Goal: Transaction & Acquisition: Purchase product/service

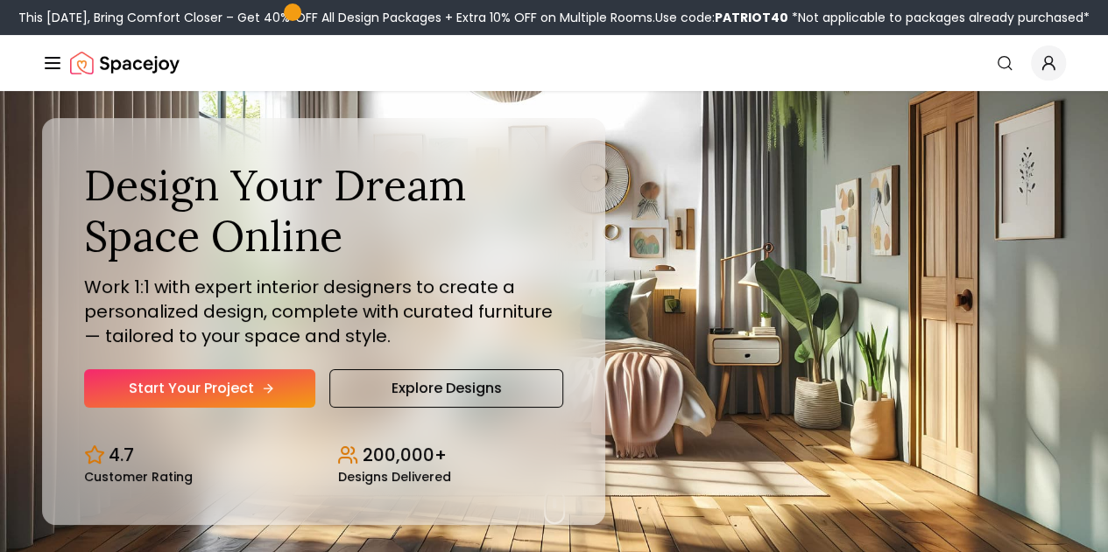
click at [261, 396] on icon "Hero section" at bounding box center [268, 389] width 14 height 14
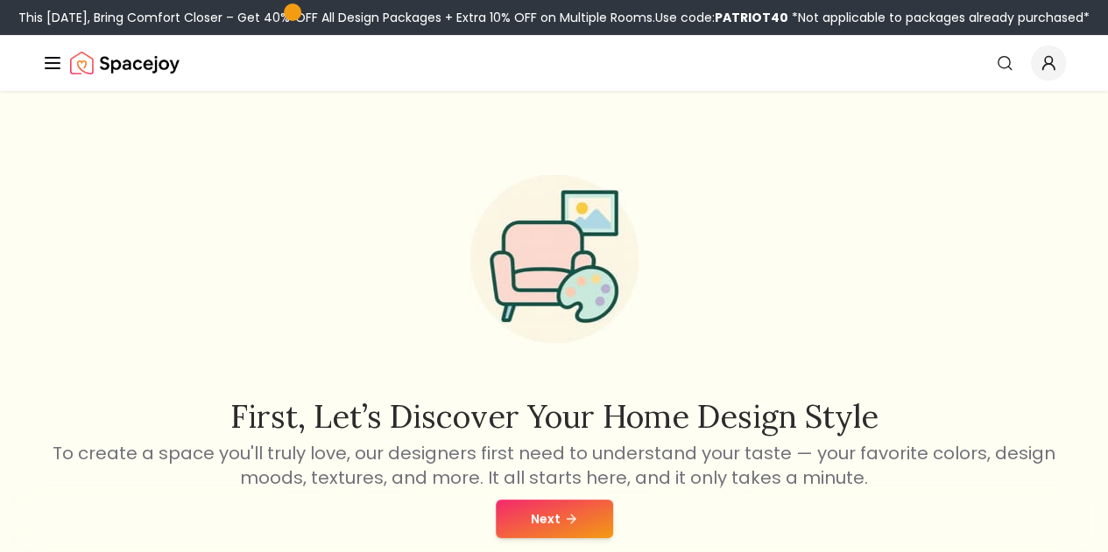
click at [538, 519] on button "Next" at bounding box center [554, 519] width 117 height 39
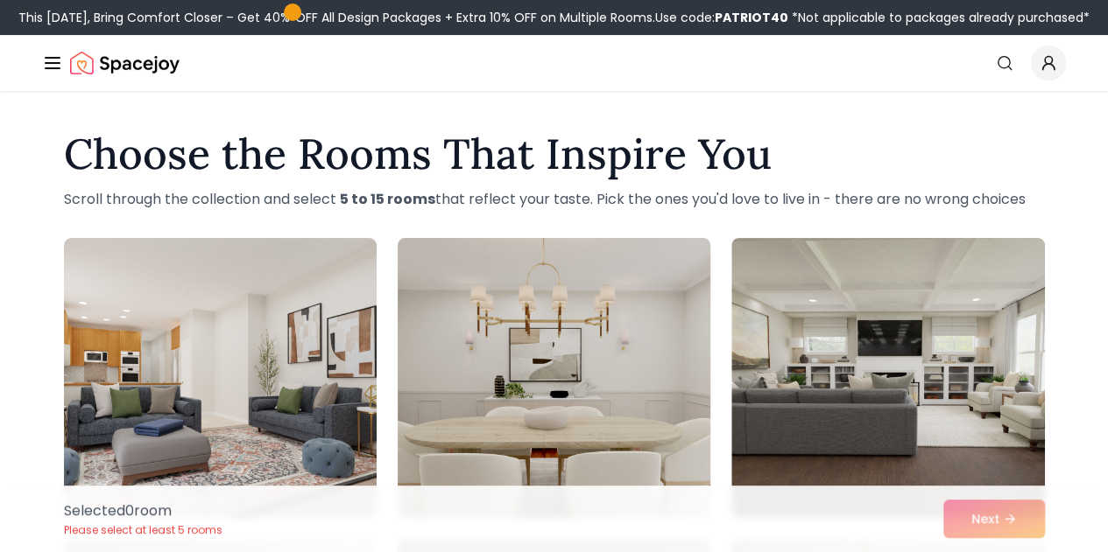
click at [580, 318] on img at bounding box center [554, 378] width 328 height 294
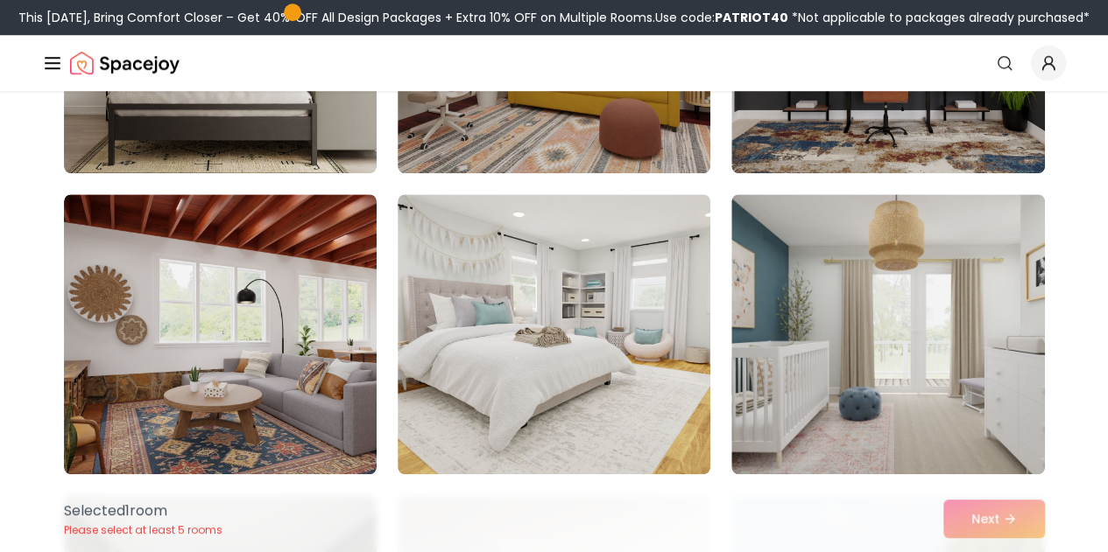
scroll to position [243, 0]
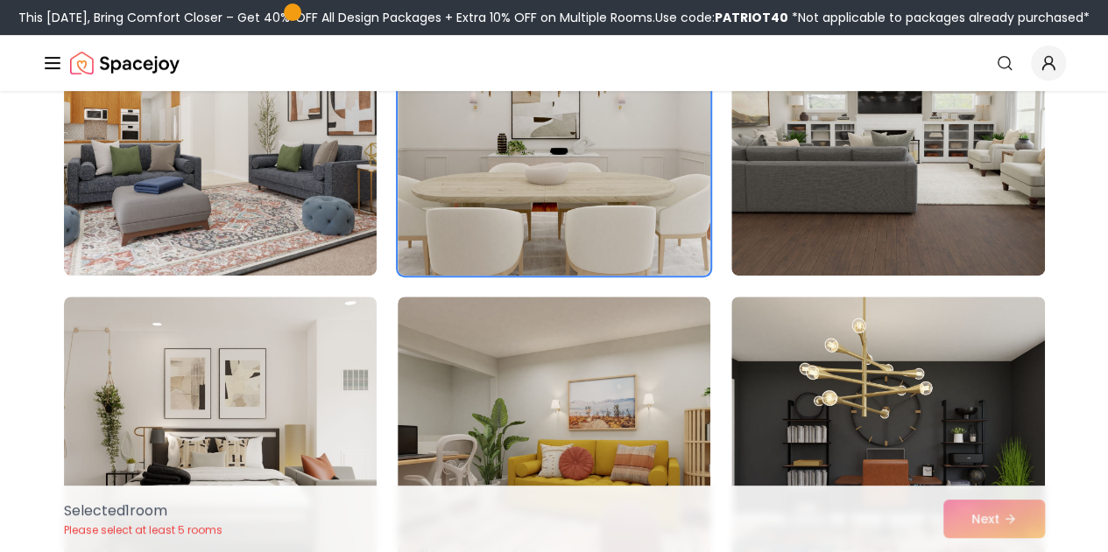
click at [0, 0] on link "Start Your Project" at bounding box center [0, 0] width 0 height 0
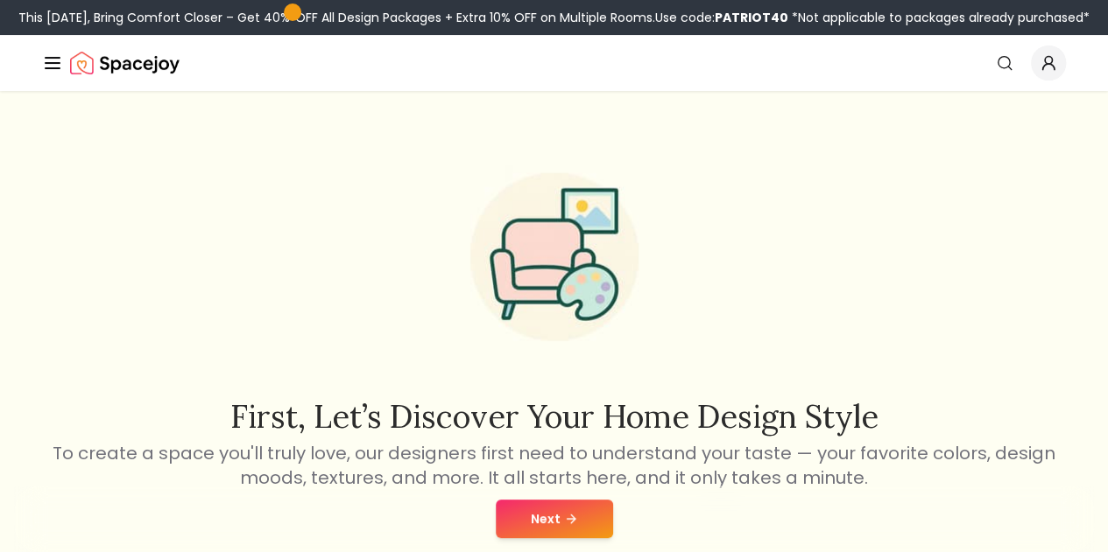
click at [556, 517] on button "Next" at bounding box center [554, 519] width 117 height 39
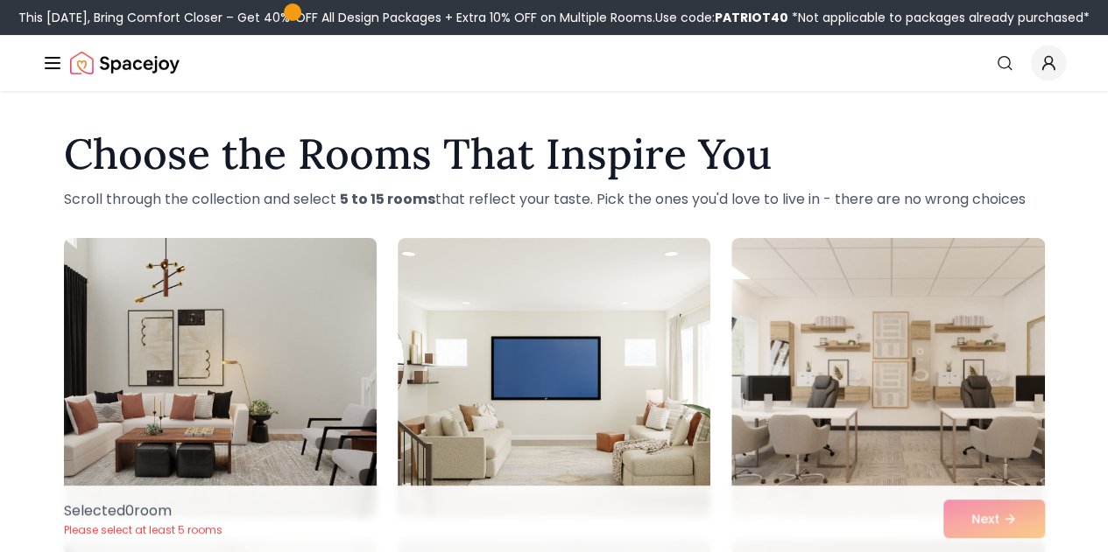
click at [298, 419] on img at bounding box center [220, 378] width 328 height 294
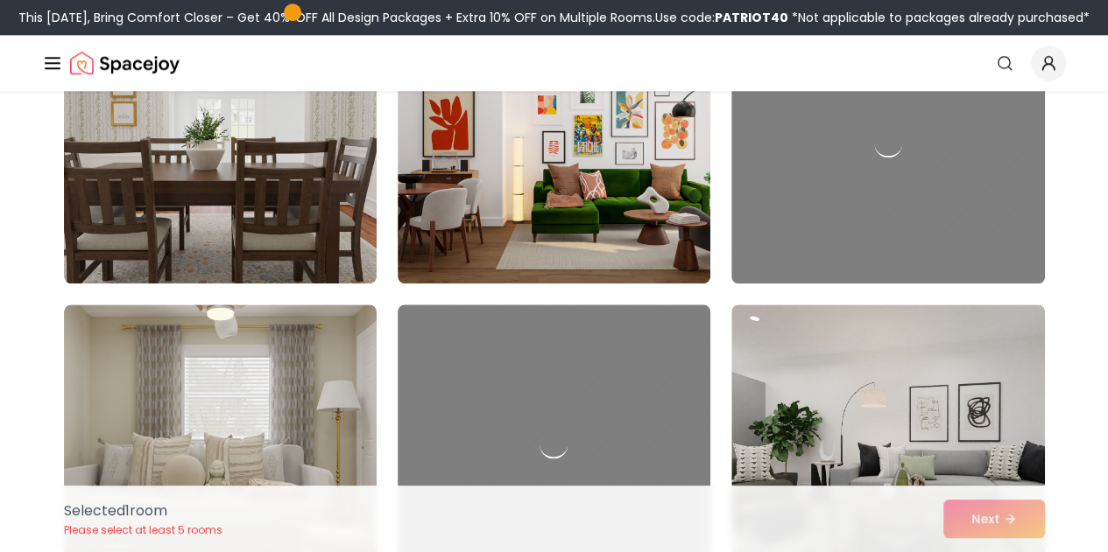
scroll to position [5207, 0]
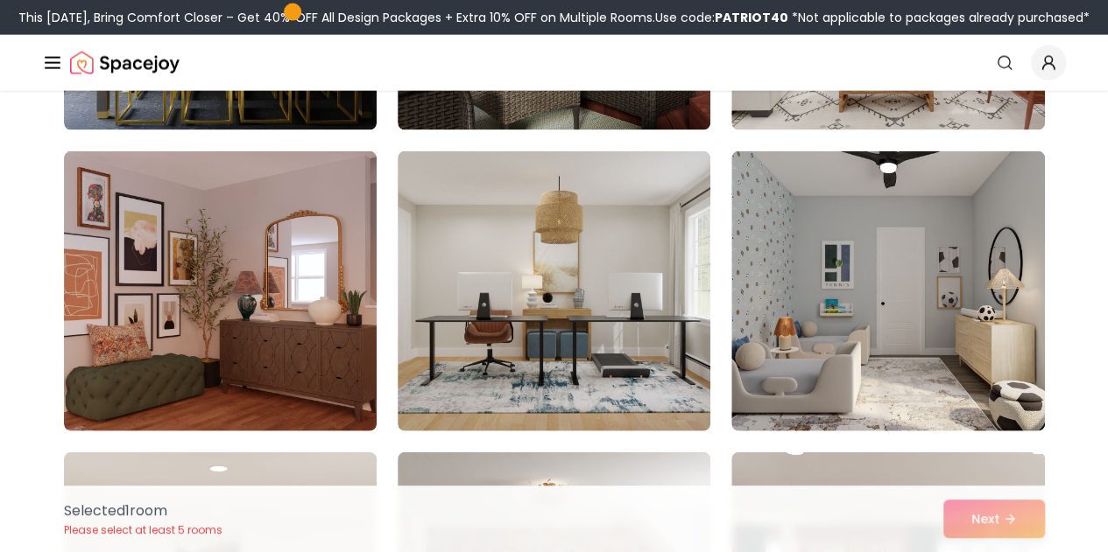
click at [979, 520] on div "Selected 1 room Please select at least 5 rooms Next" at bounding box center [554, 519] width 1009 height 67
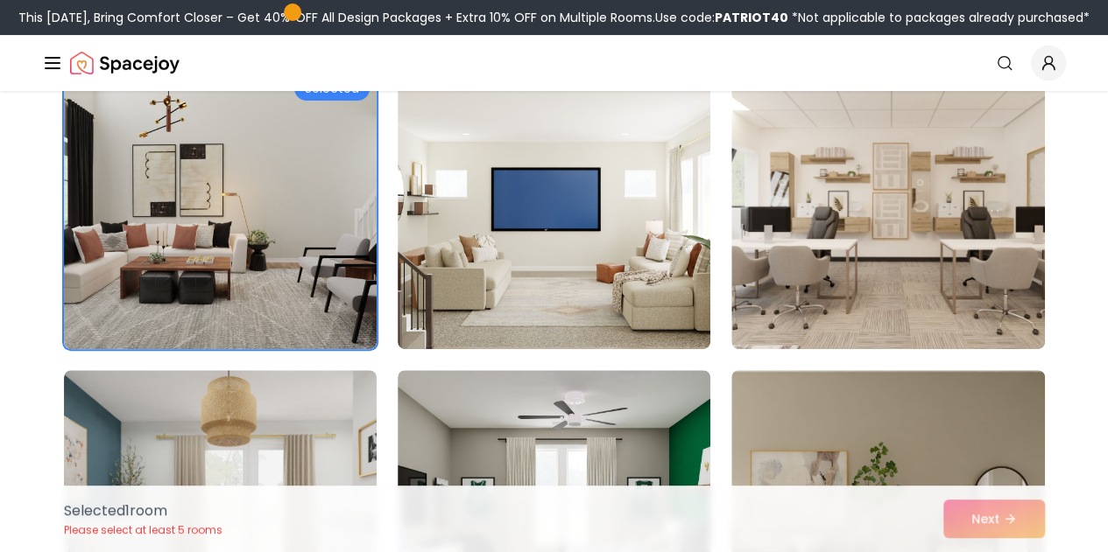
scroll to position [0, 0]
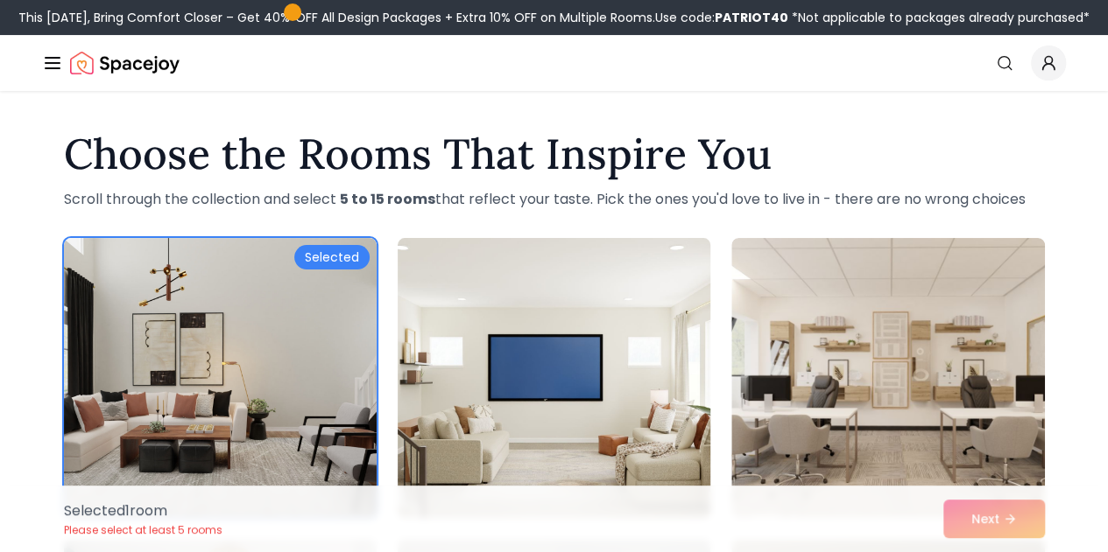
click at [560, 297] on img at bounding box center [554, 378] width 328 height 294
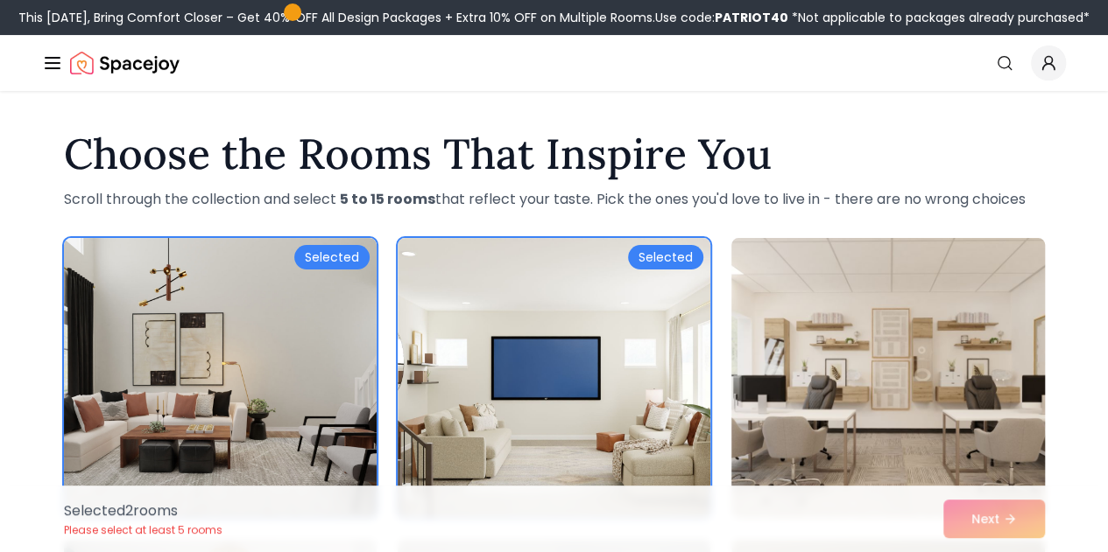
click at [967, 353] on img at bounding box center [887, 378] width 328 height 294
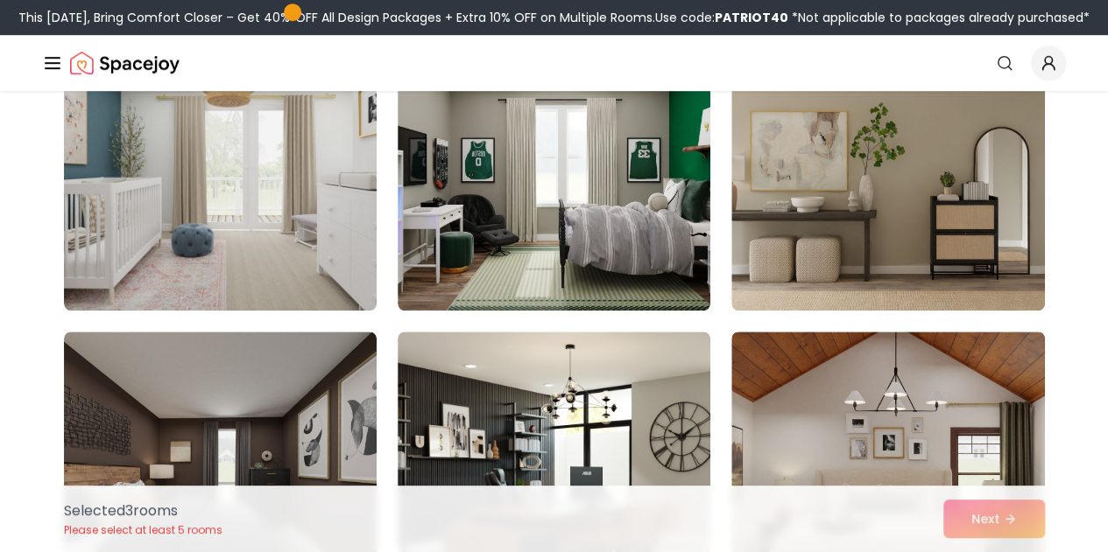
scroll to position [510, 0]
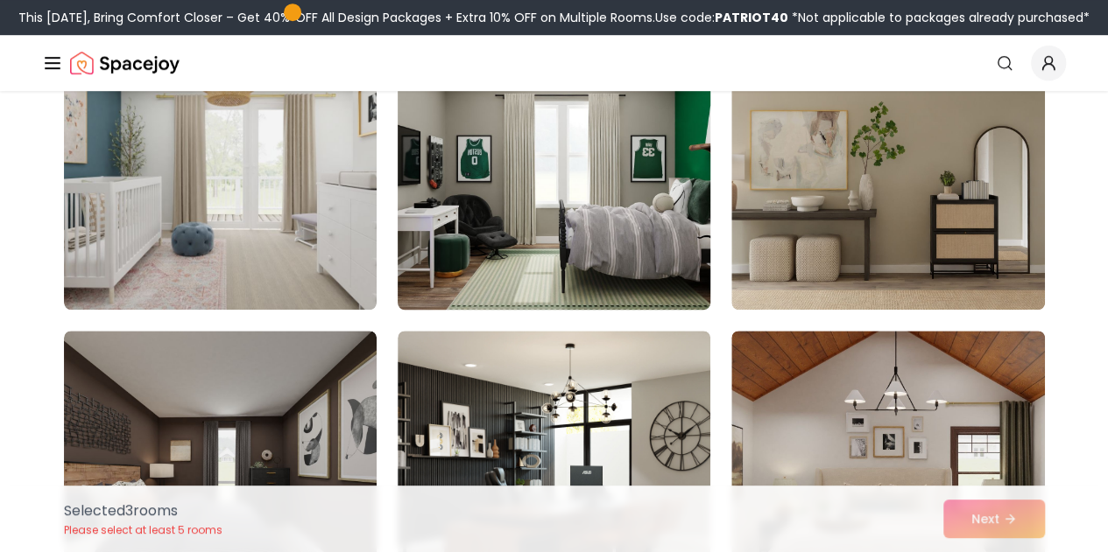
click at [599, 206] on img at bounding box center [554, 170] width 328 height 294
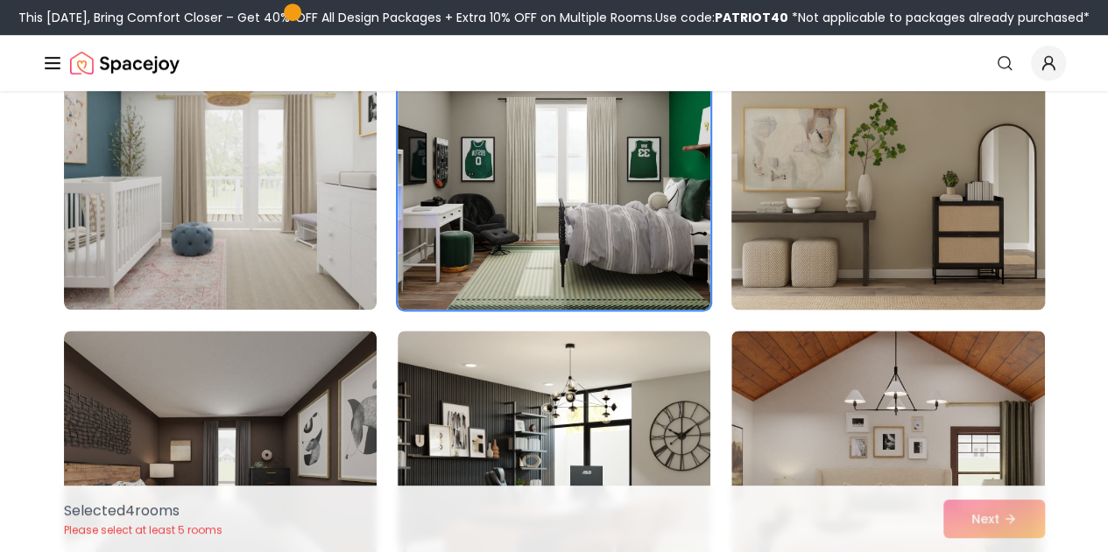
click at [869, 222] on img at bounding box center [887, 170] width 328 height 294
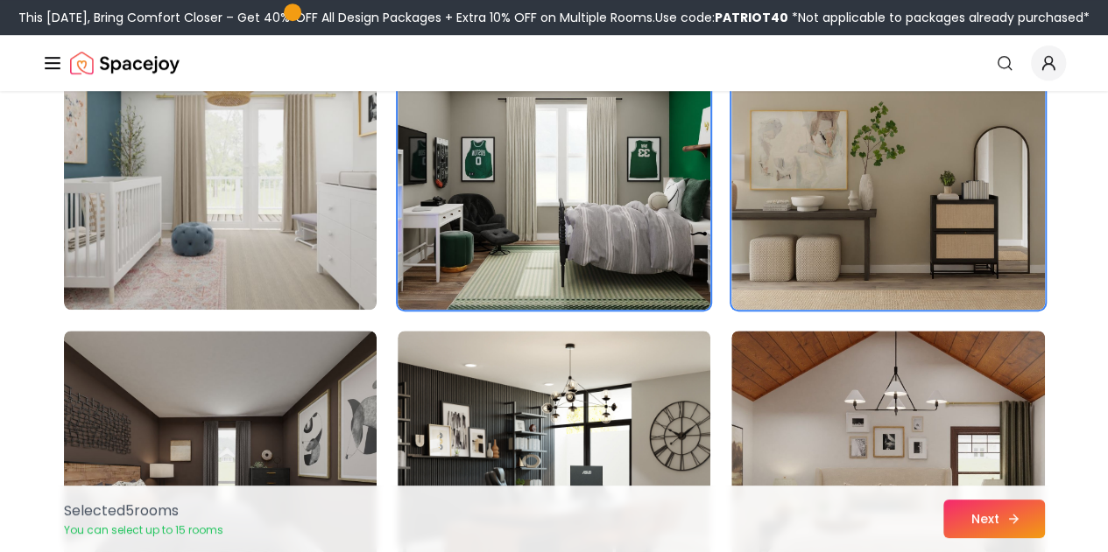
click at [1002, 519] on button "Next" at bounding box center [994, 519] width 102 height 39
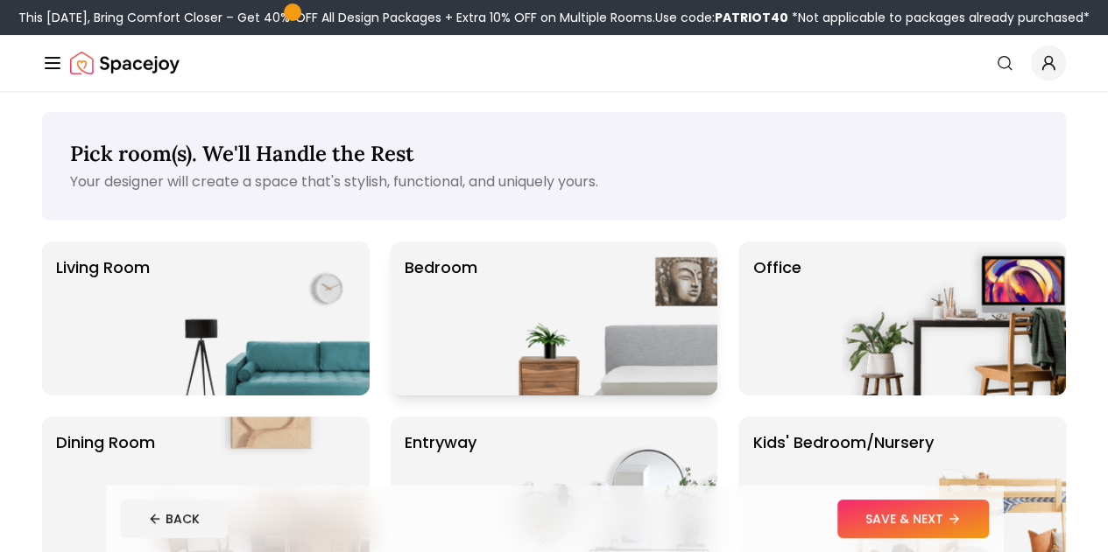
click at [577, 292] on img at bounding box center [605, 319] width 224 height 154
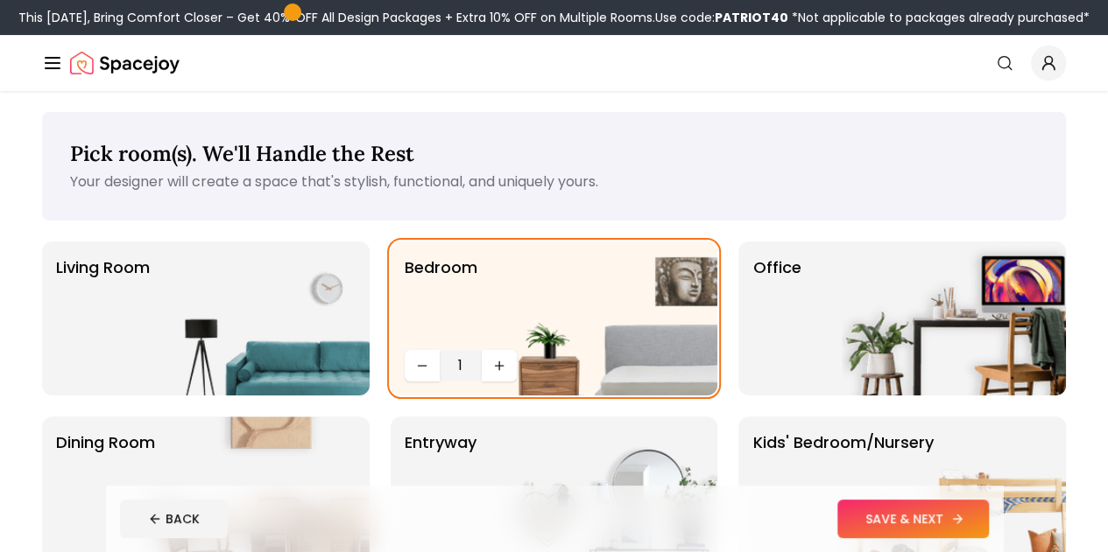
click at [989, 527] on button "SAVE & NEXT" at bounding box center [912, 519] width 151 height 39
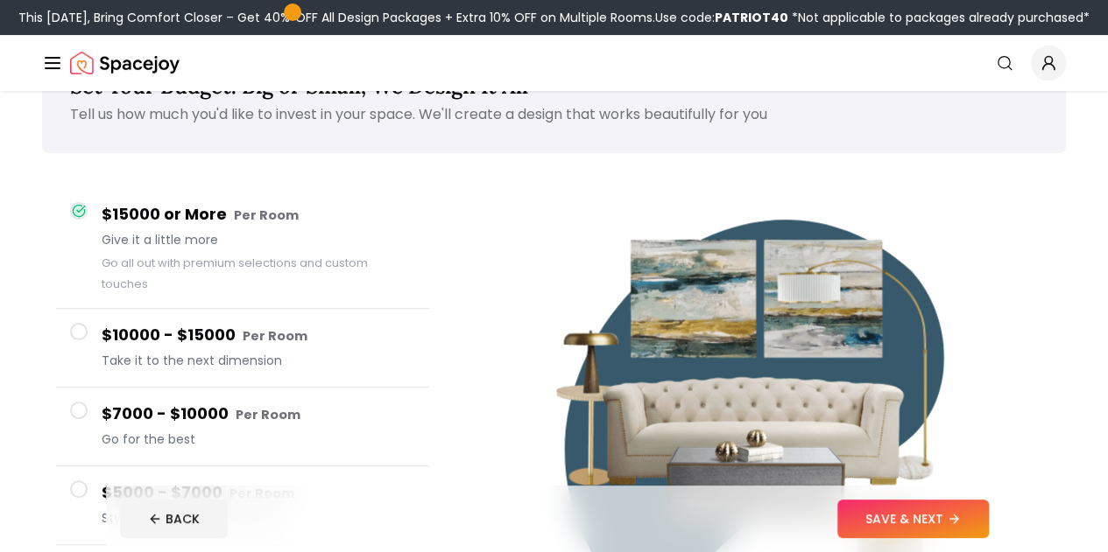
scroll to position [74, 0]
